Goal: Information Seeking & Learning: Learn about a topic

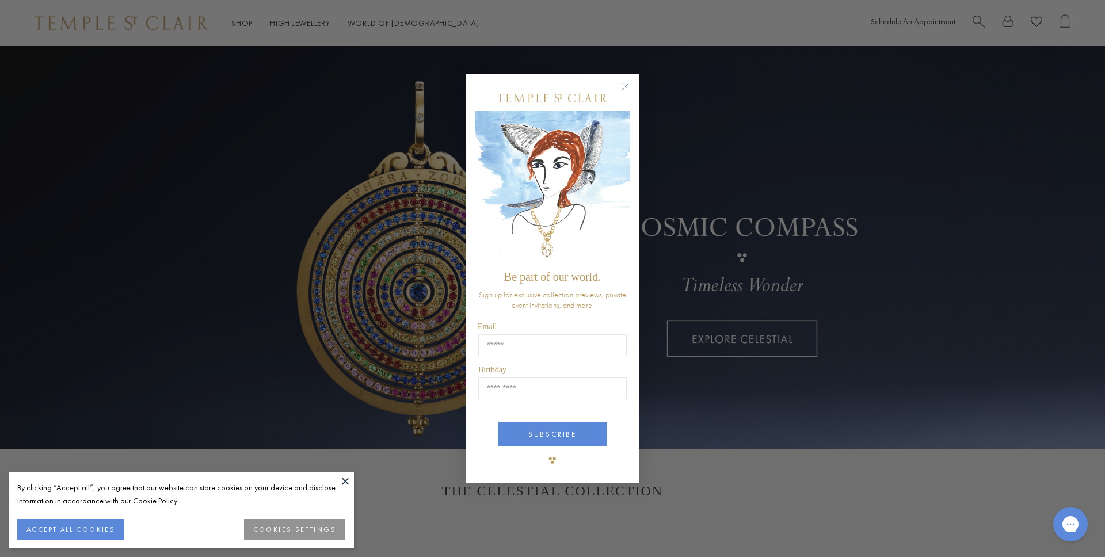
click at [626, 86] on circle "Close dialog" at bounding box center [626, 87] width 14 height 14
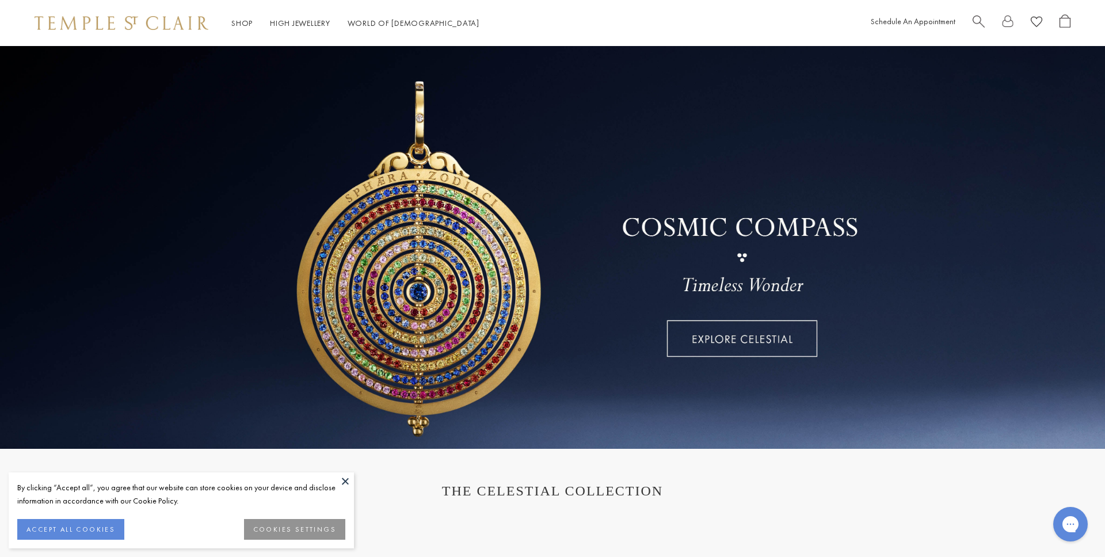
click at [979, 14] on span "Search" at bounding box center [979, 20] width 12 height 12
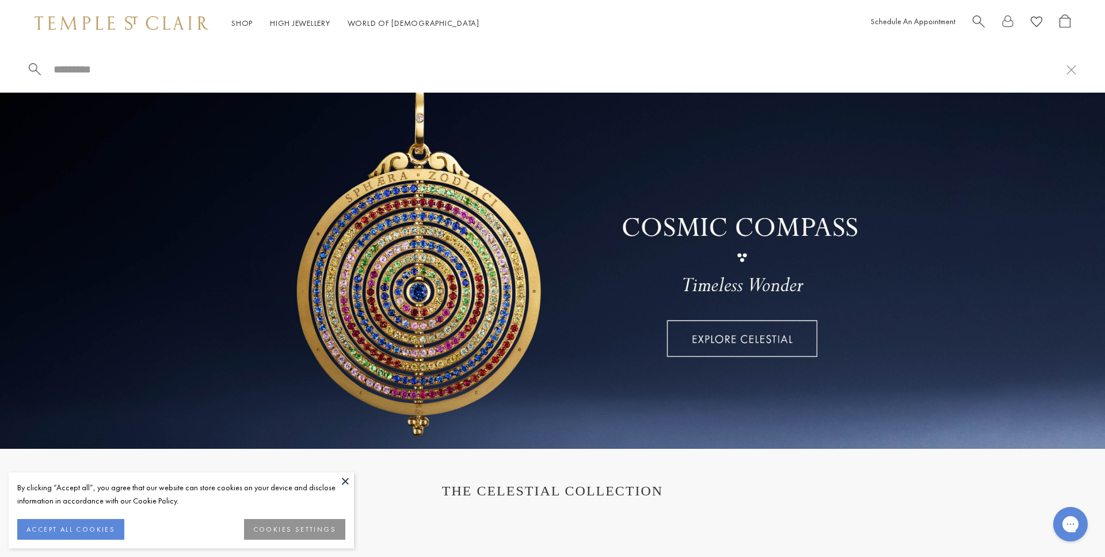
paste input "*********"
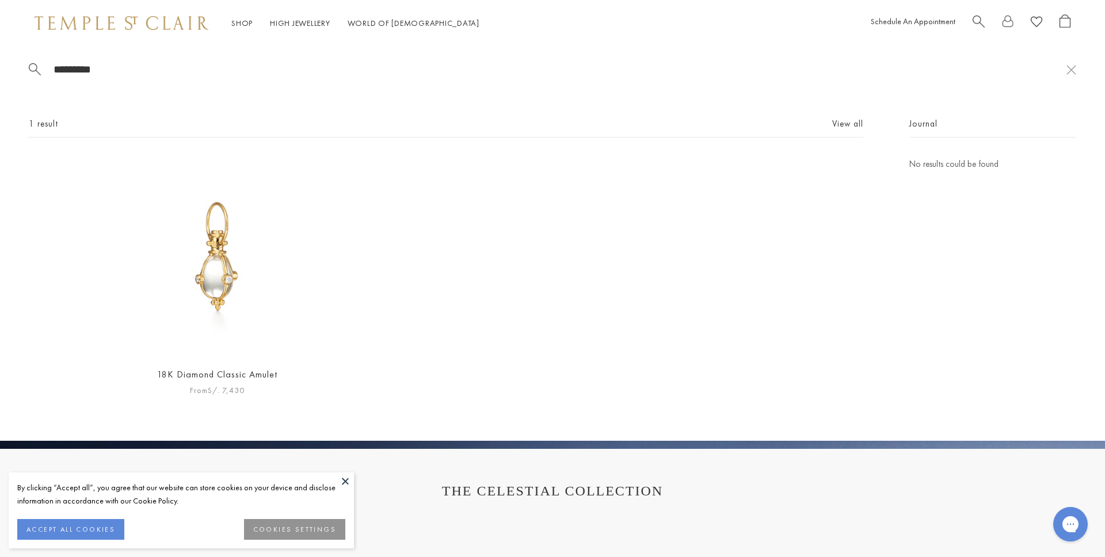
type input "*********"
click at [256, 224] on img at bounding box center [217, 257] width 200 height 200
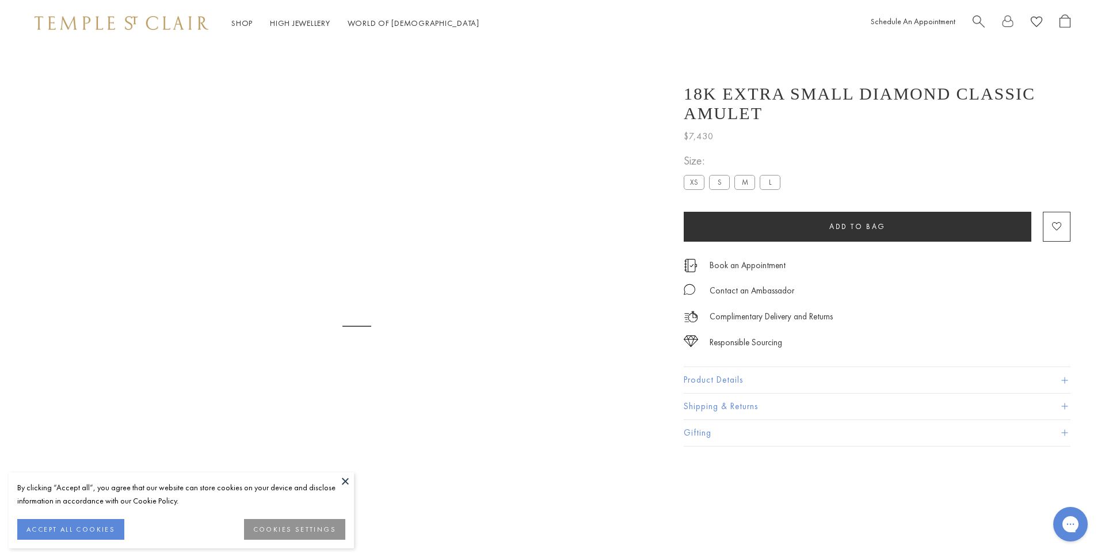
scroll to position [46, 0]
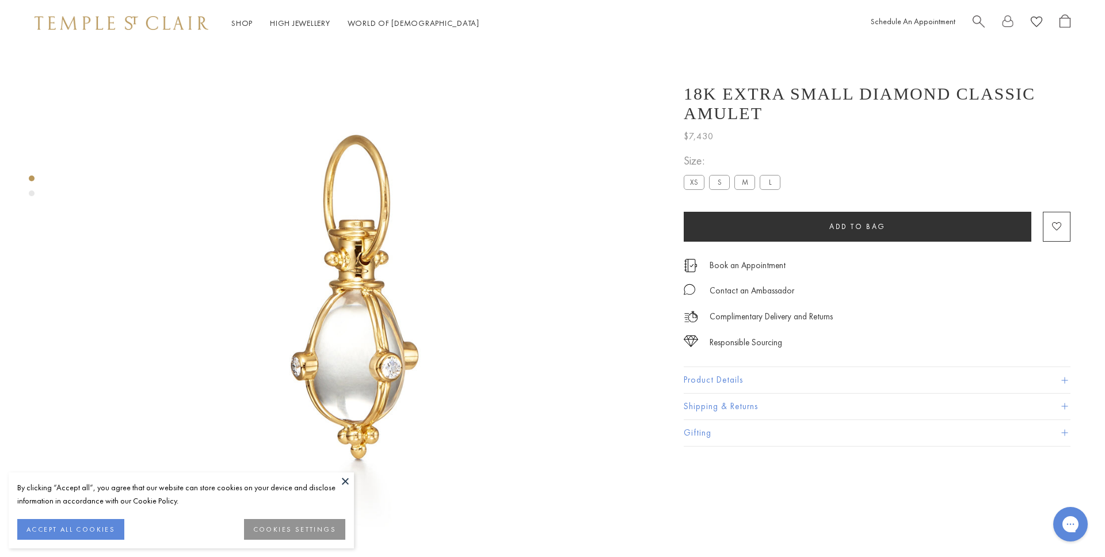
click at [338, 474] on button at bounding box center [345, 481] width 17 height 17
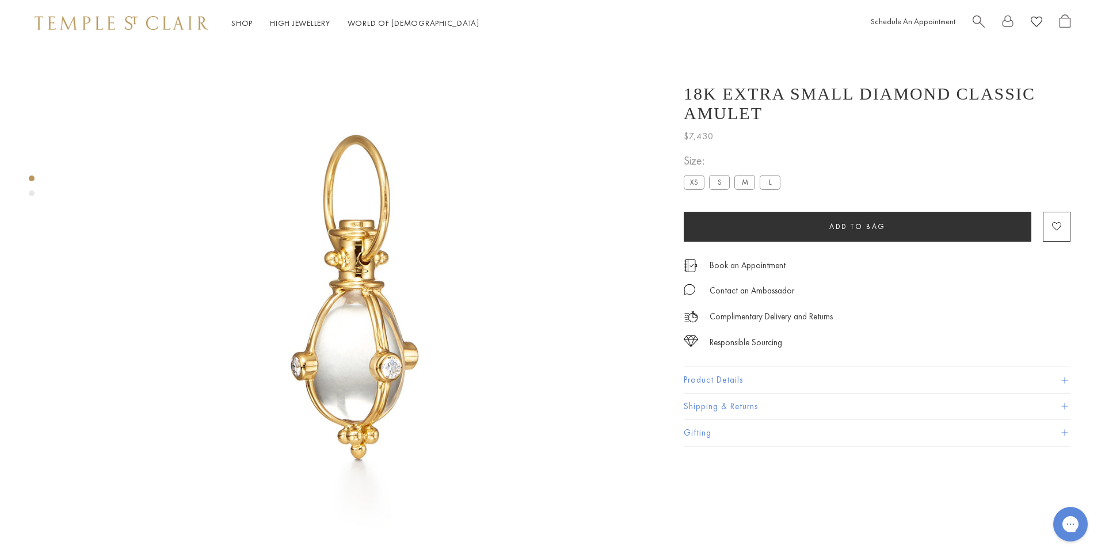
click at [707, 374] on button "Product Details" at bounding box center [877, 380] width 387 height 26
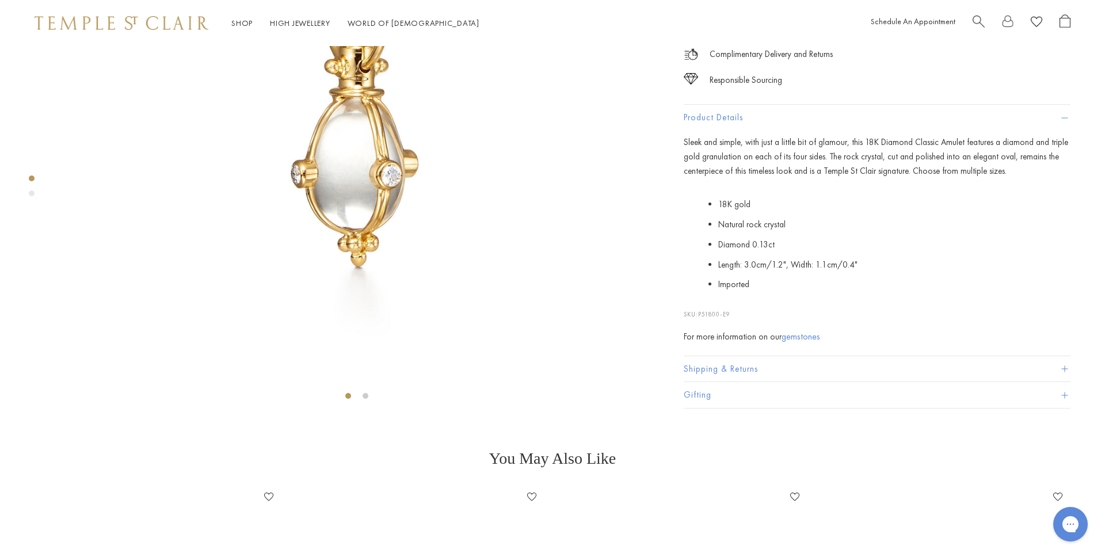
scroll to position [245, 0]
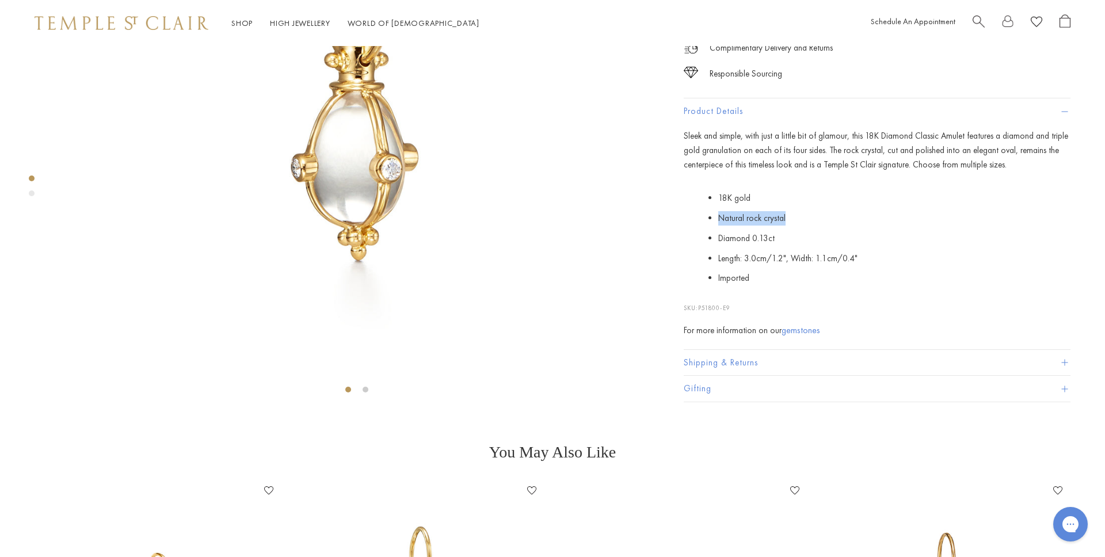
drag, startPoint x: 718, startPoint y: 374, endPoint x: 789, endPoint y: 372, distance: 70.8
click at [789, 228] on li "Natural rock crystal" at bounding box center [894, 218] width 352 height 20
copy span "Natural rock crystal"
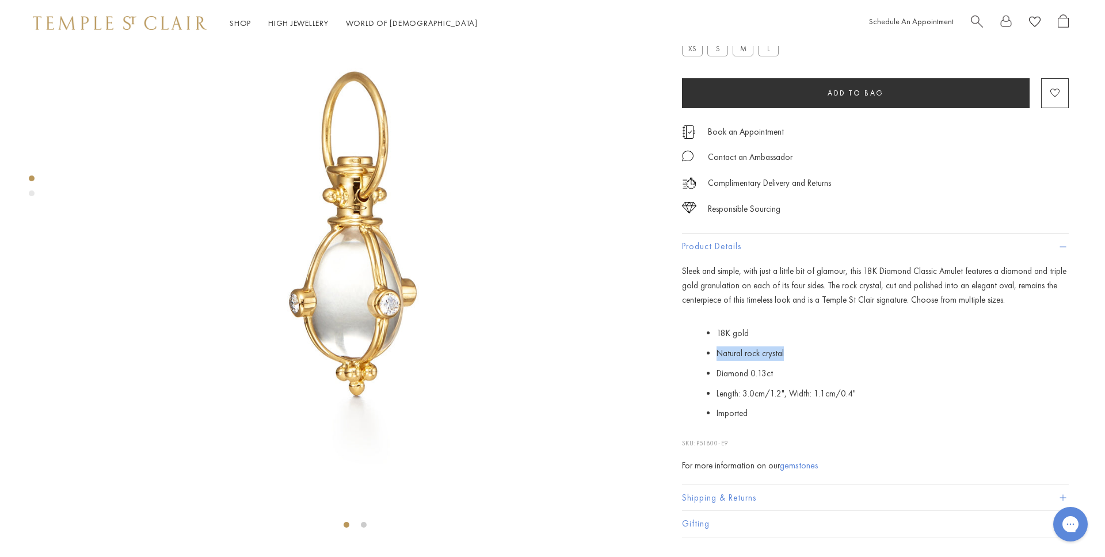
scroll to position [107, 2]
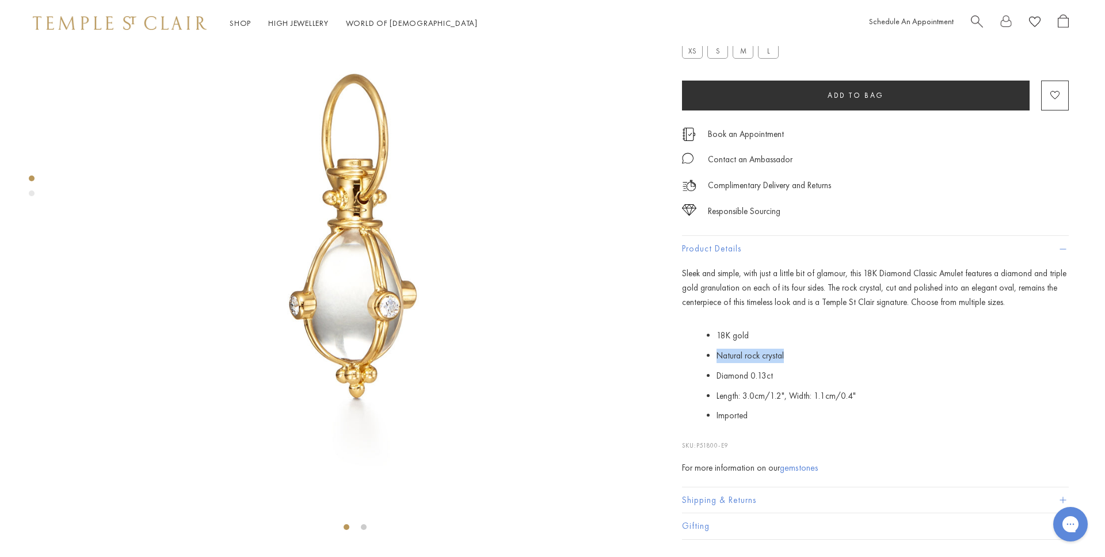
click at [974, 15] on span "Search" at bounding box center [977, 20] width 12 height 12
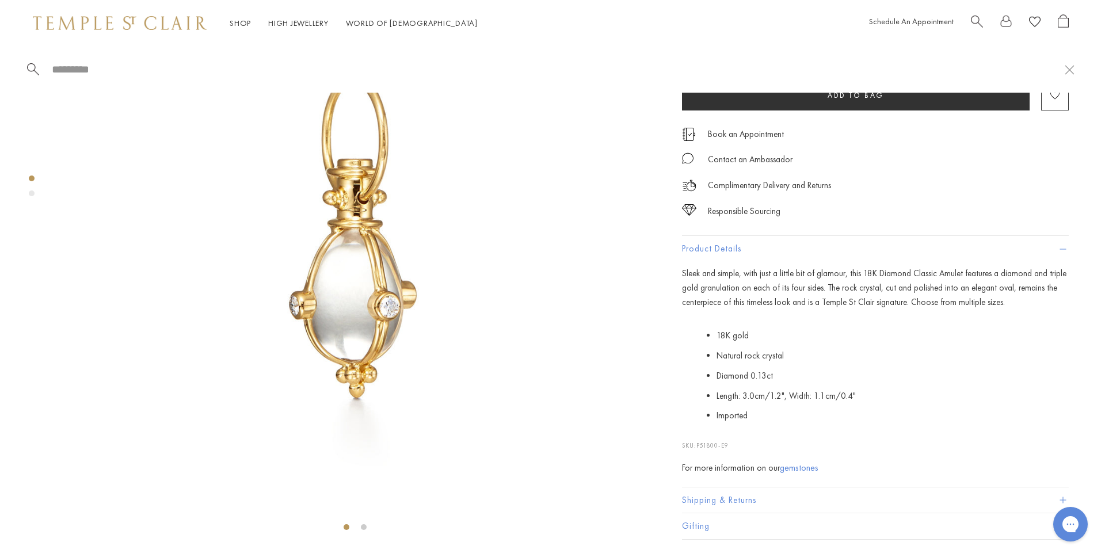
paste input "*******"
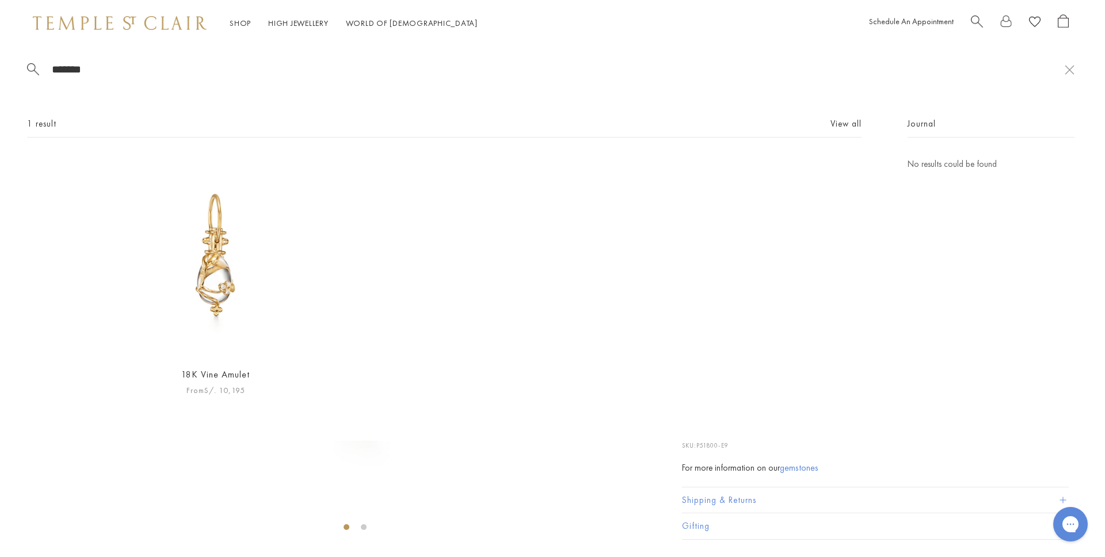
type input "*******"
click at [186, 280] on img at bounding box center [216, 257] width 200 height 200
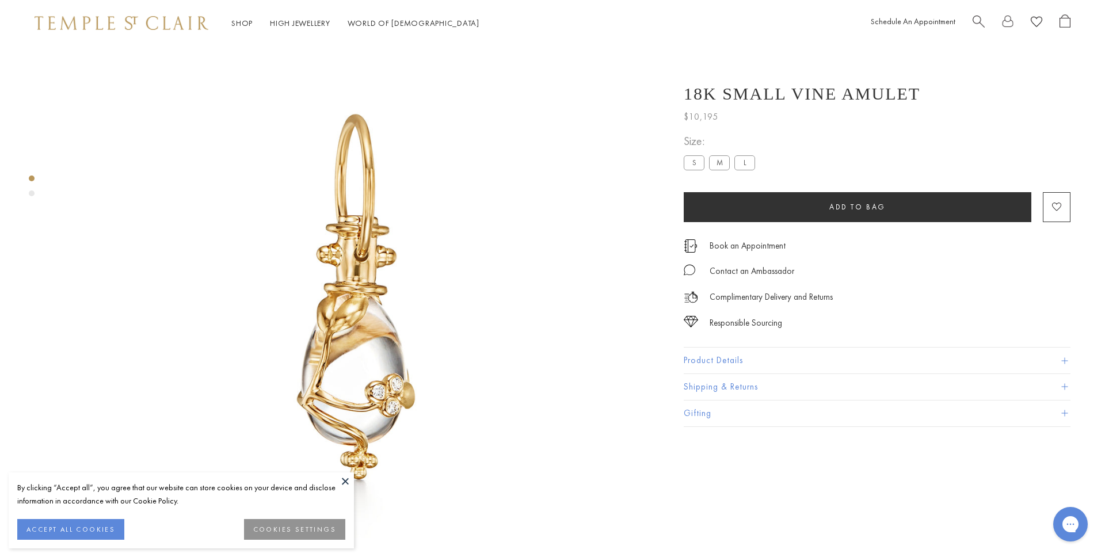
scroll to position [46, 0]
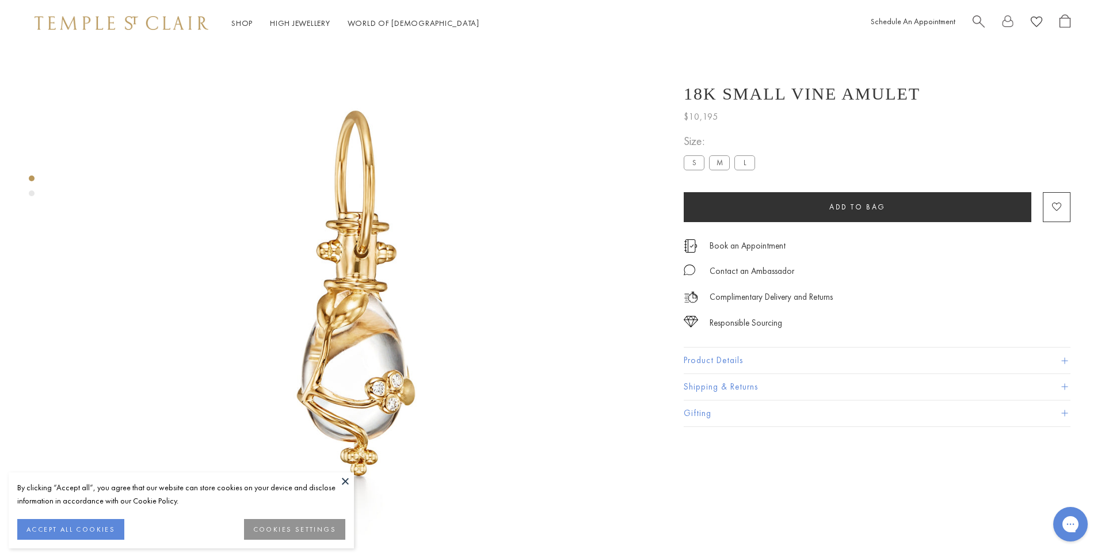
click at [729, 366] on button "Product Details" at bounding box center [877, 361] width 387 height 26
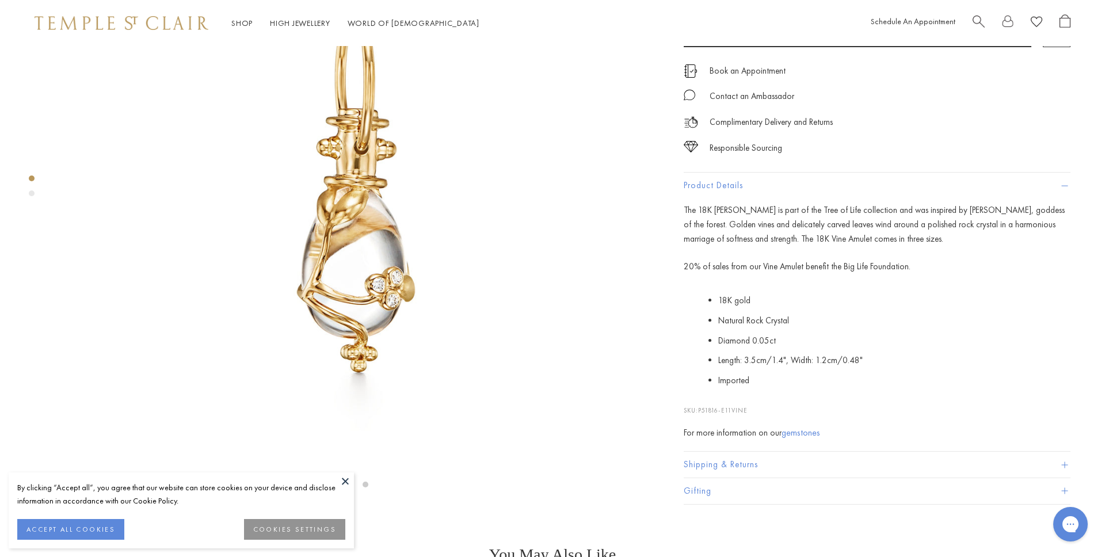
scroll to position [151, 0]
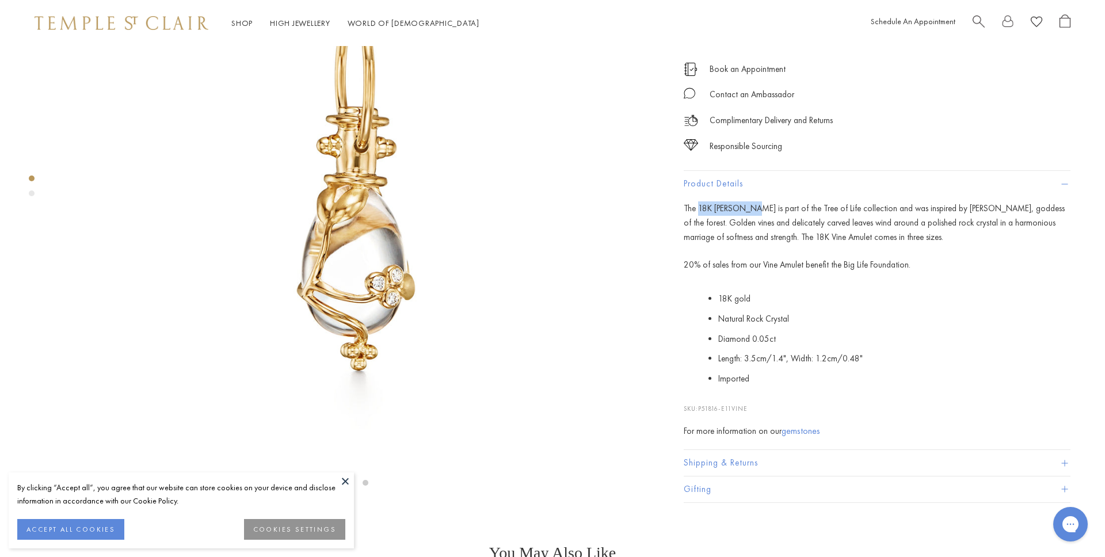
drag, startPoint x: 698, startPoint y: 279, endPoint x: 751, endPoint y: 277, distance: 53.6
click at [751, 243] on span "The 18K Vine Amulet is part of the Tree of Life collection and was inspired by …" at bounding box center [874, 223] width 381 height 40
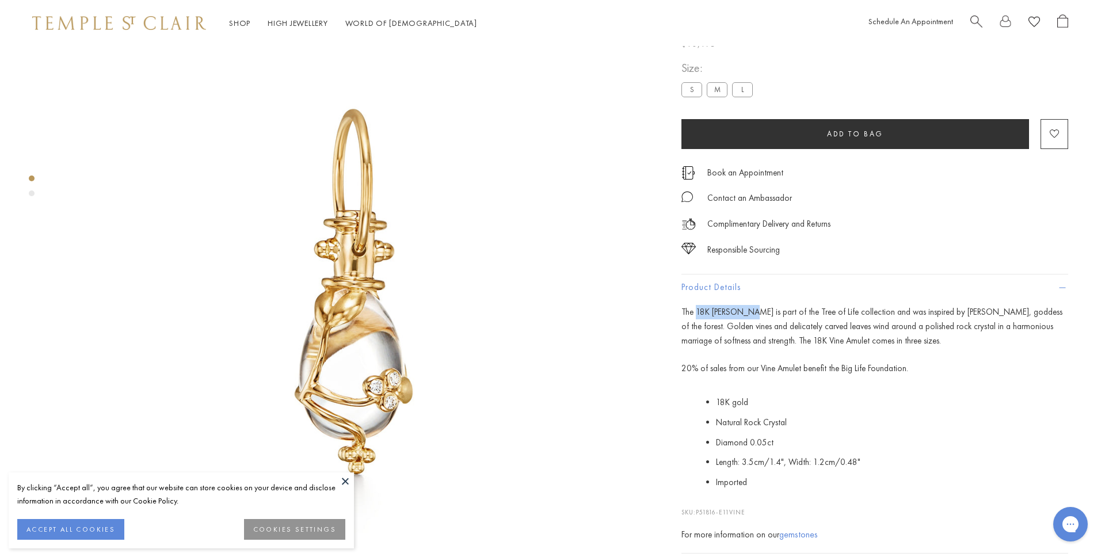
scroll to position [53, 2]
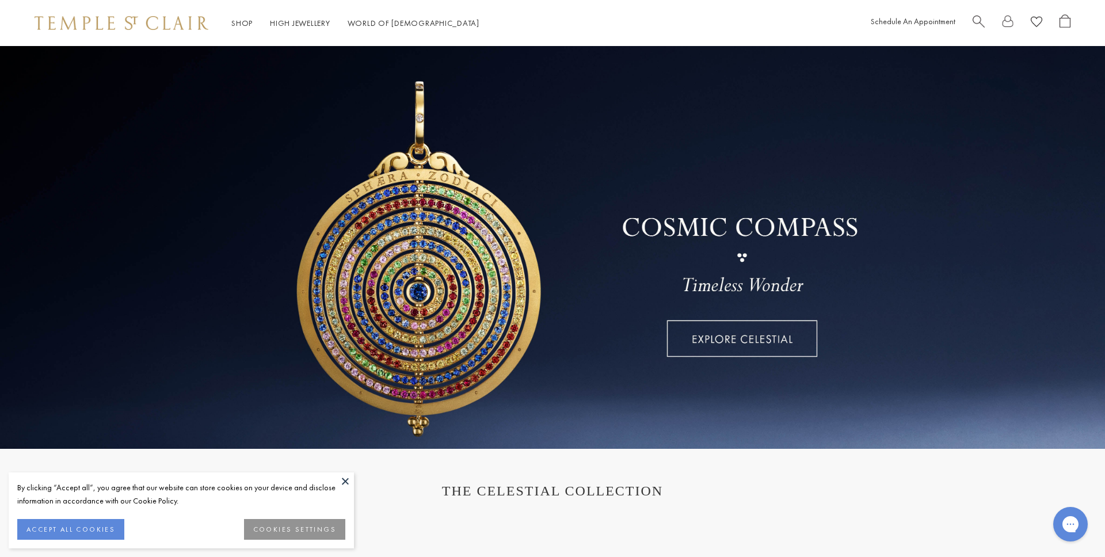
click at [343, 481] on button at bounding box center [345, 481] width 17 height 17
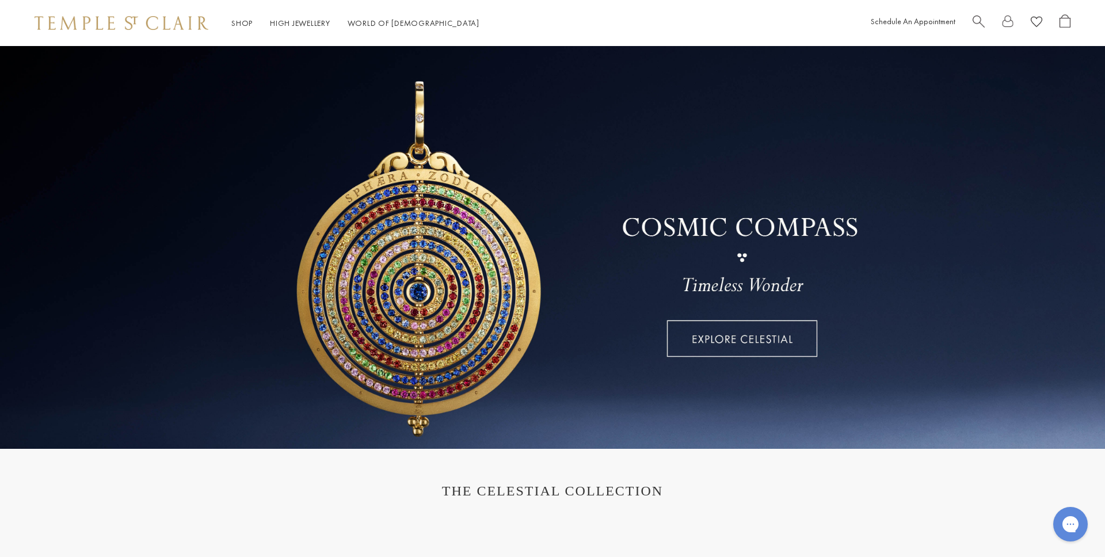
click at [981, 20] on span "Search" at bounding box center [979, 20] width 12 height 12
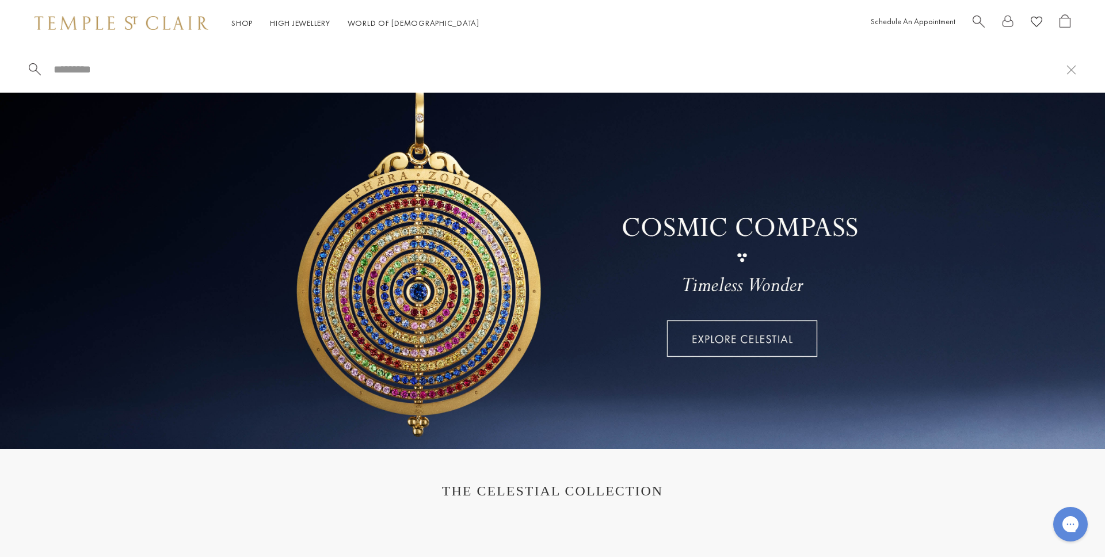
paste input "**********"
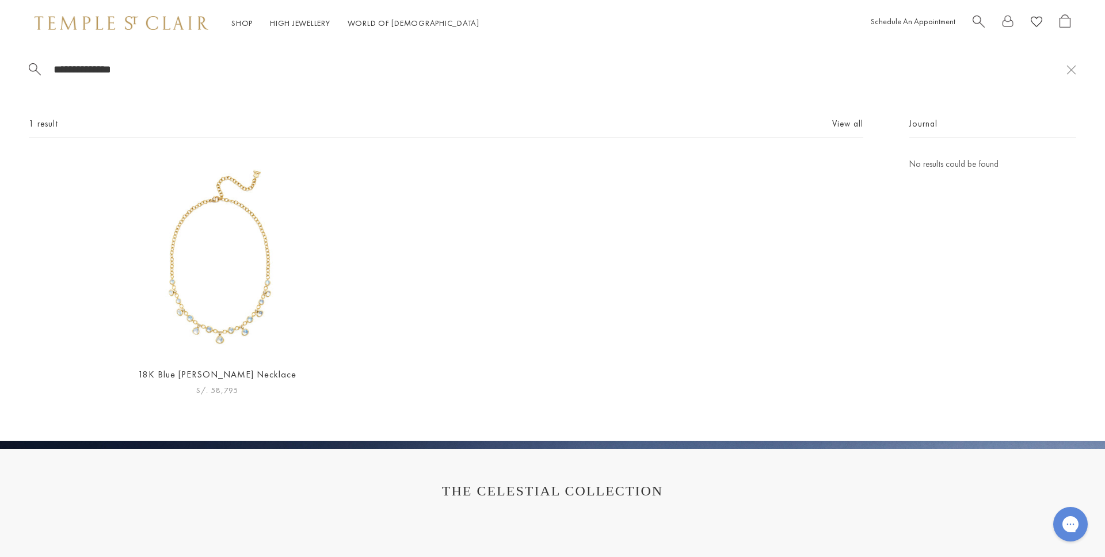
type input "**********"
click at [268, 237] on img at bounding box center [217, 257] width 200 height 200
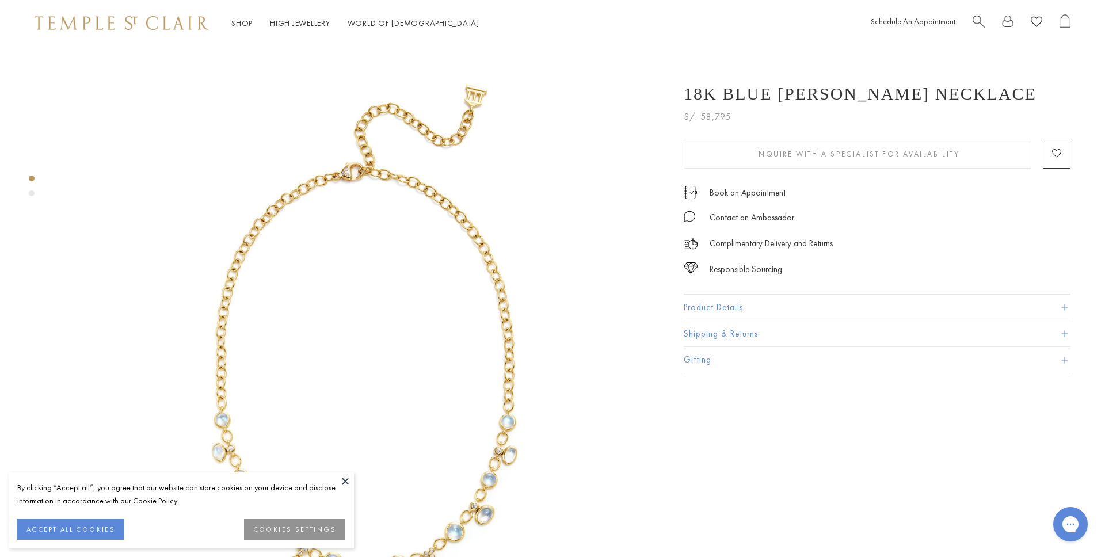
click at [340, 477] on button at bounding box center [345, 481] width 17 height 17
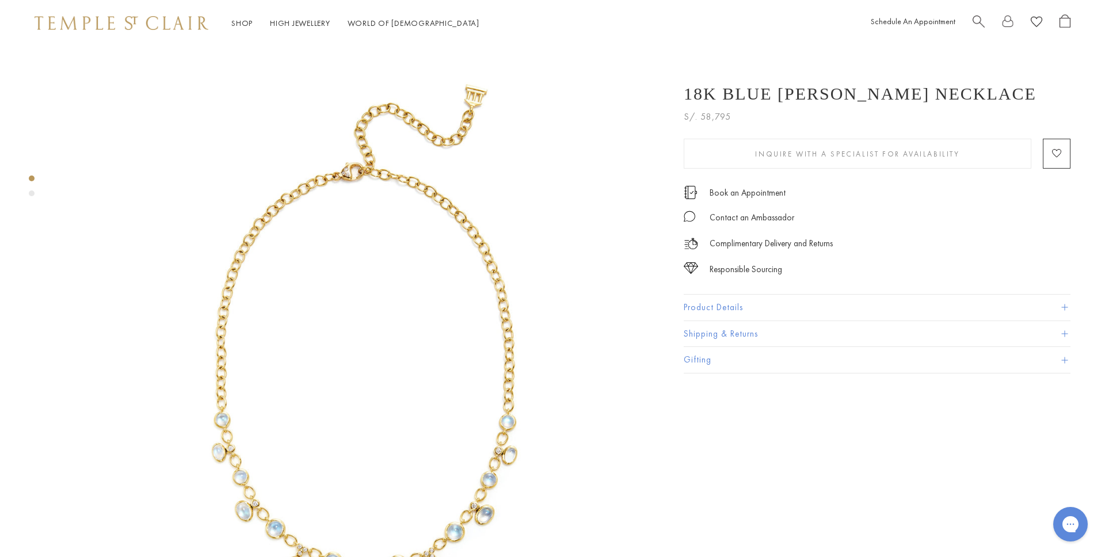
click at [752, 310] on button "Product Details" at bounding box center [877, 308] width 387 height 26
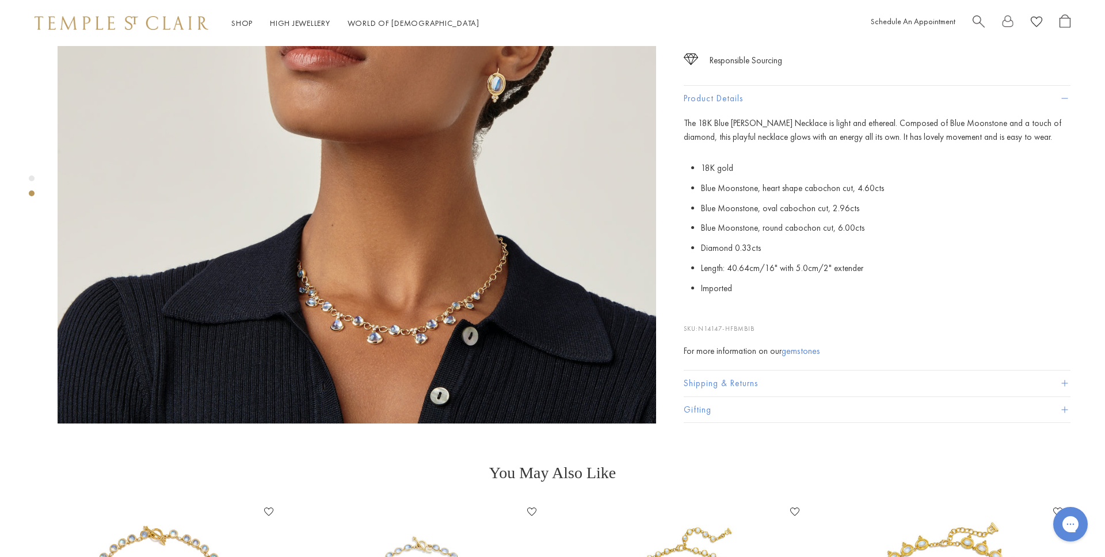
scroll to position [837, 0]
